Goal: Check status: Check status

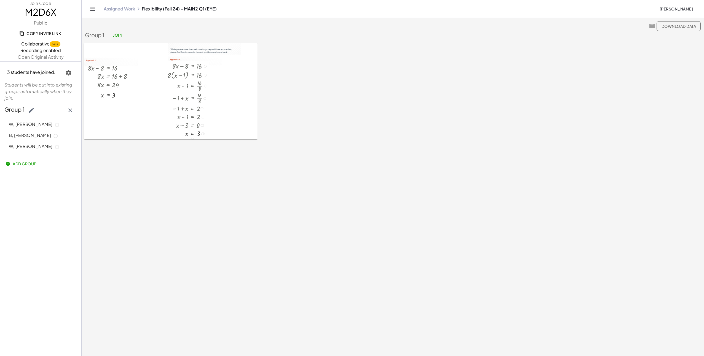
scroll to position [15, 0]
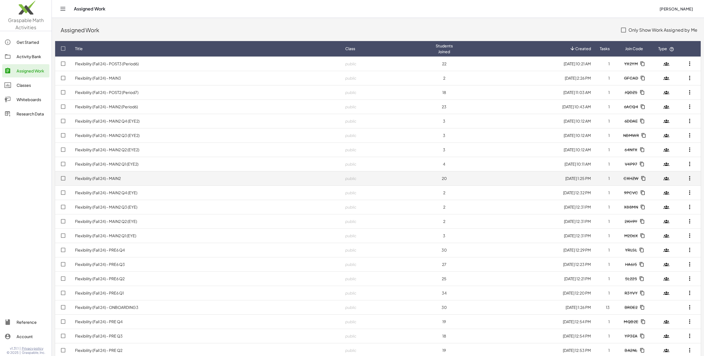
click at [114, 178] on link "Flexibility (Fall 24) - MAIN2" at bounding box center [98, 178] width 46 height 5
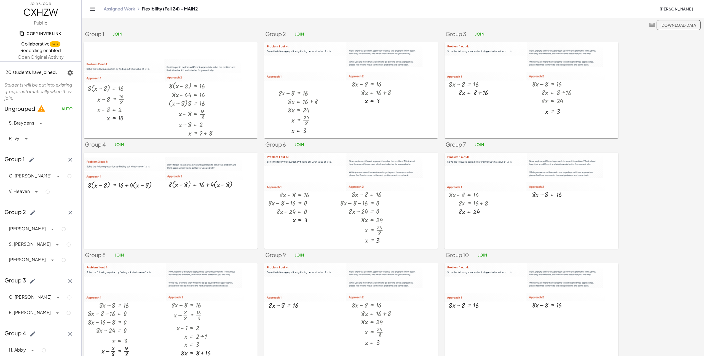
scroll to position [196, 0]
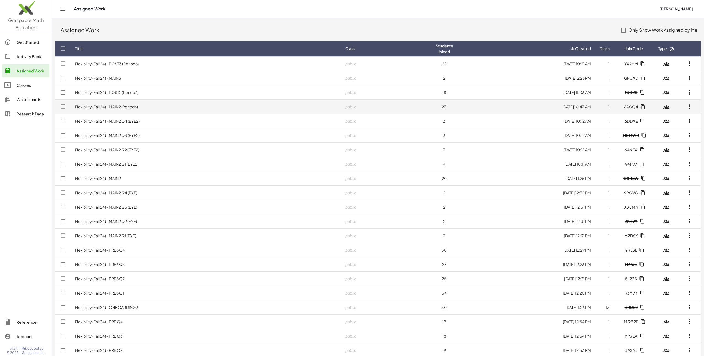
click at [126, 106] on link "Flexibility (Fall 24) - MAIN2 (Period6)" at bounding box center [106, 106] width 63 height 5
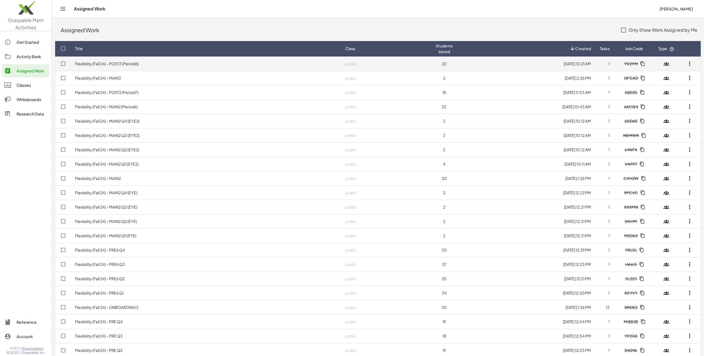
click at [129, 65] on link "Flexibility (Fall 24) - POST3 (Period6)" at bounding box center [107, 63] width 64 height 5
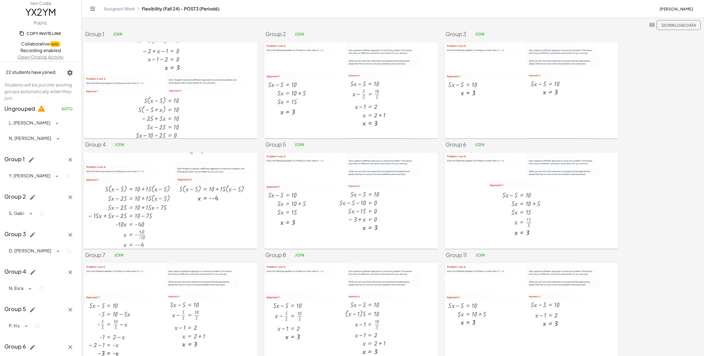
scroll to position [70, 0]
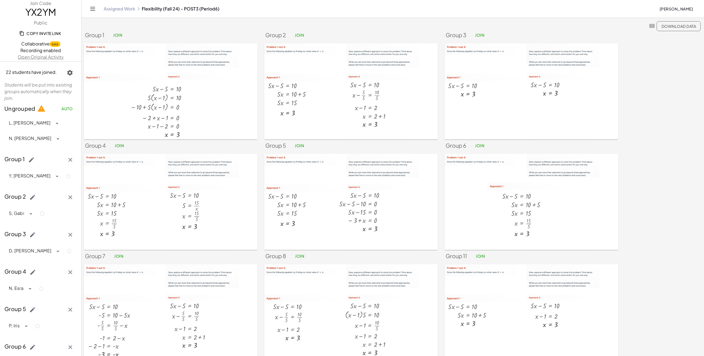
scroll to position [183, 0]
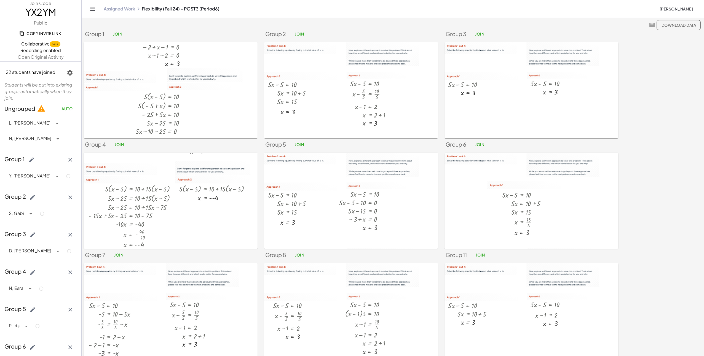
click at [181, 89] on div at bounding box center [199, 86] width 64 height 7
